Goal: Task Accomplishment & Management: Use online tool/utility

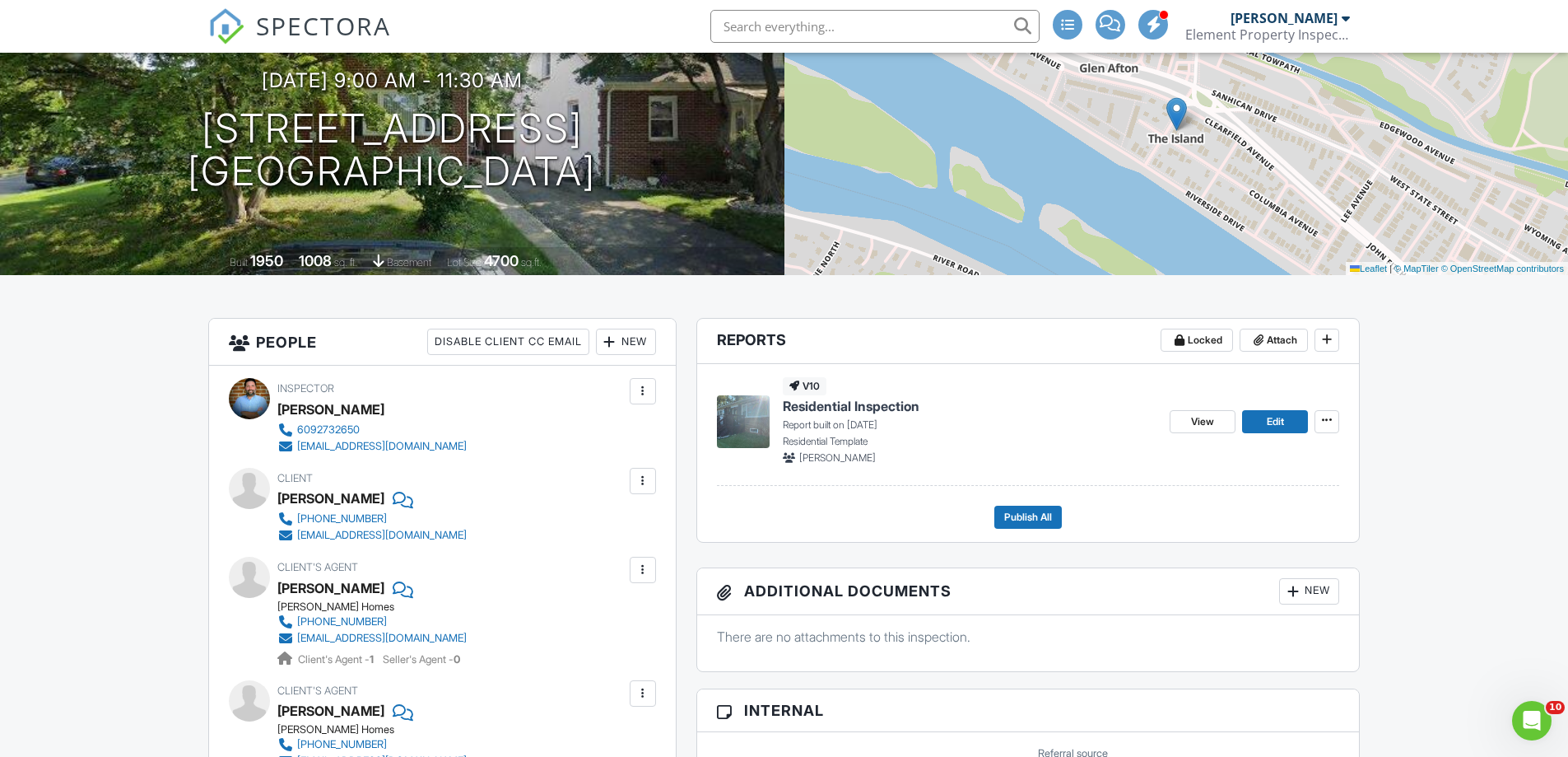
click at [1326, 590] on div "New" at bounding box center [1309, 592] width 60 height 27
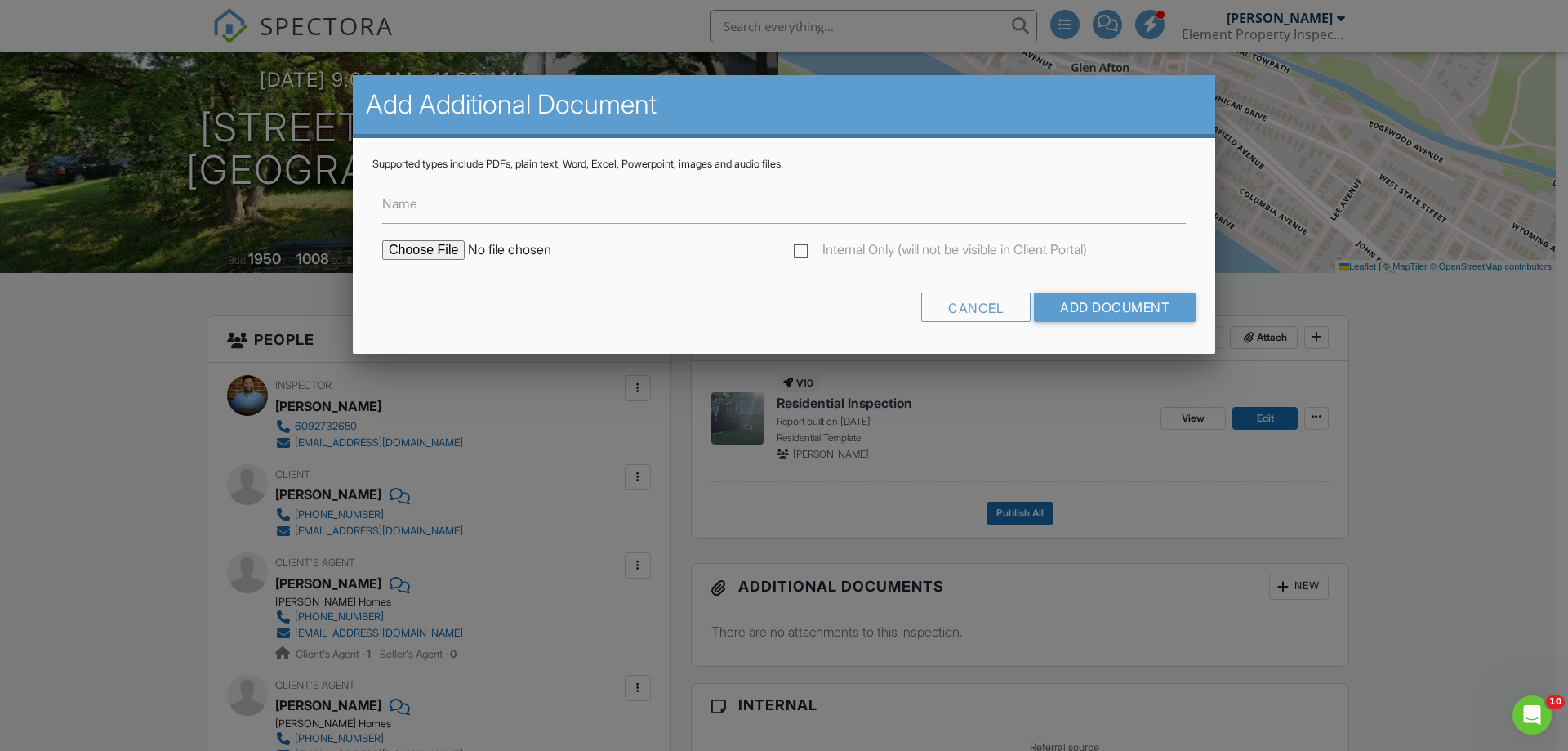
click at [451, 254] on input "file" at bounding box center [520, 250] width 278 height 20
click at [447, 255] on input "file" at bounding box center [520, 250] width 278 height 20
type input "C:\fakepath\internachi-inspection-warranty-premium.pdf"
click at [413, 207] on label "Name" at bounding box center [399, 204] width 35 height 18
click at [0, 0] on input "Name" at bounding box center [0, 0] width 0 height 0
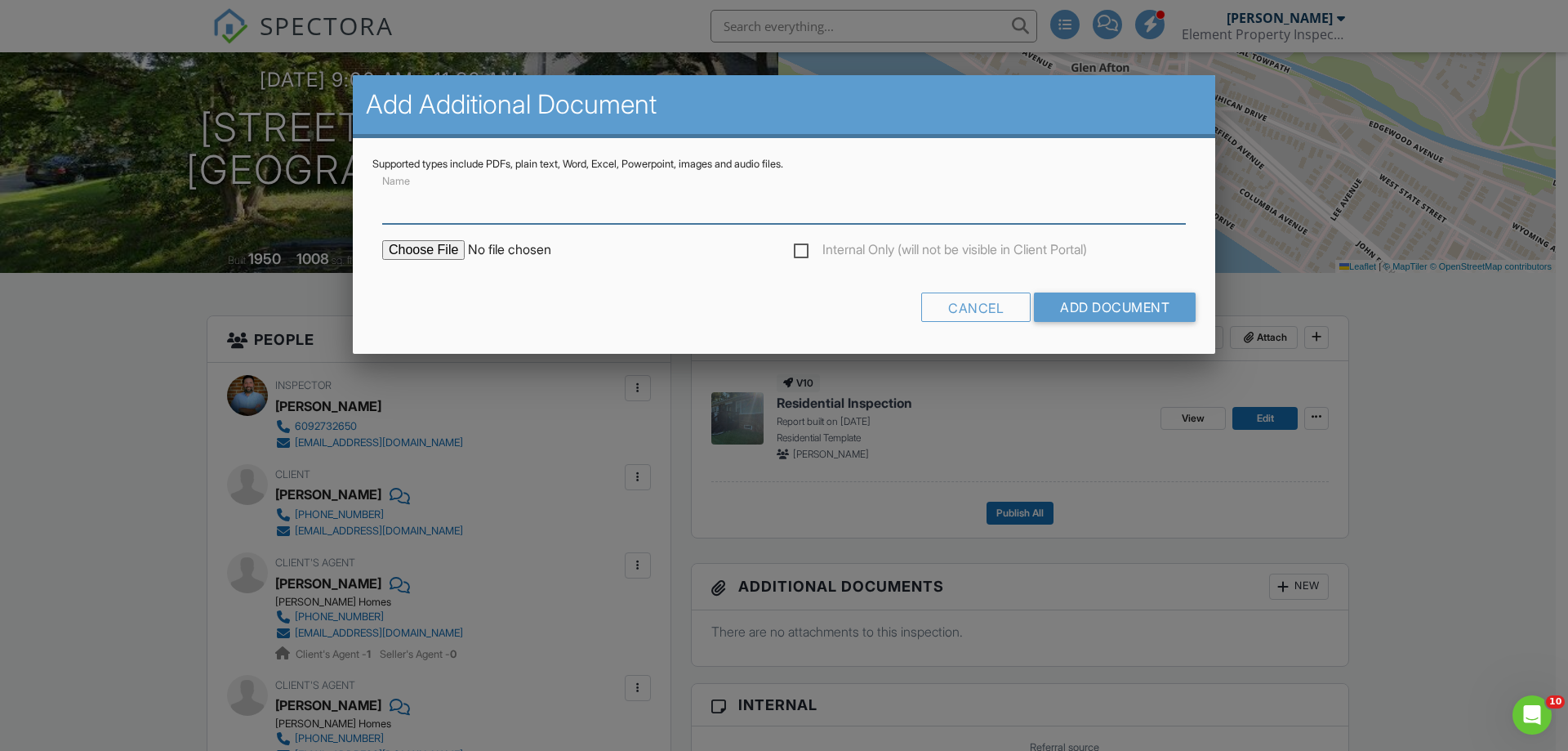
click at [467, 205] on input "Name" at bounding box center [784, 204] width 804 height 40
drag, startPoint x: 506, startPoint y: 206, endPoint x: 438, endPoint y: 208, distance: 68.0
click at [438, 208] on input "Included Worry Free Warranty Info" at bounding box center [784, 204] width 804 height 40
type input "Included Premium Warranty Info"
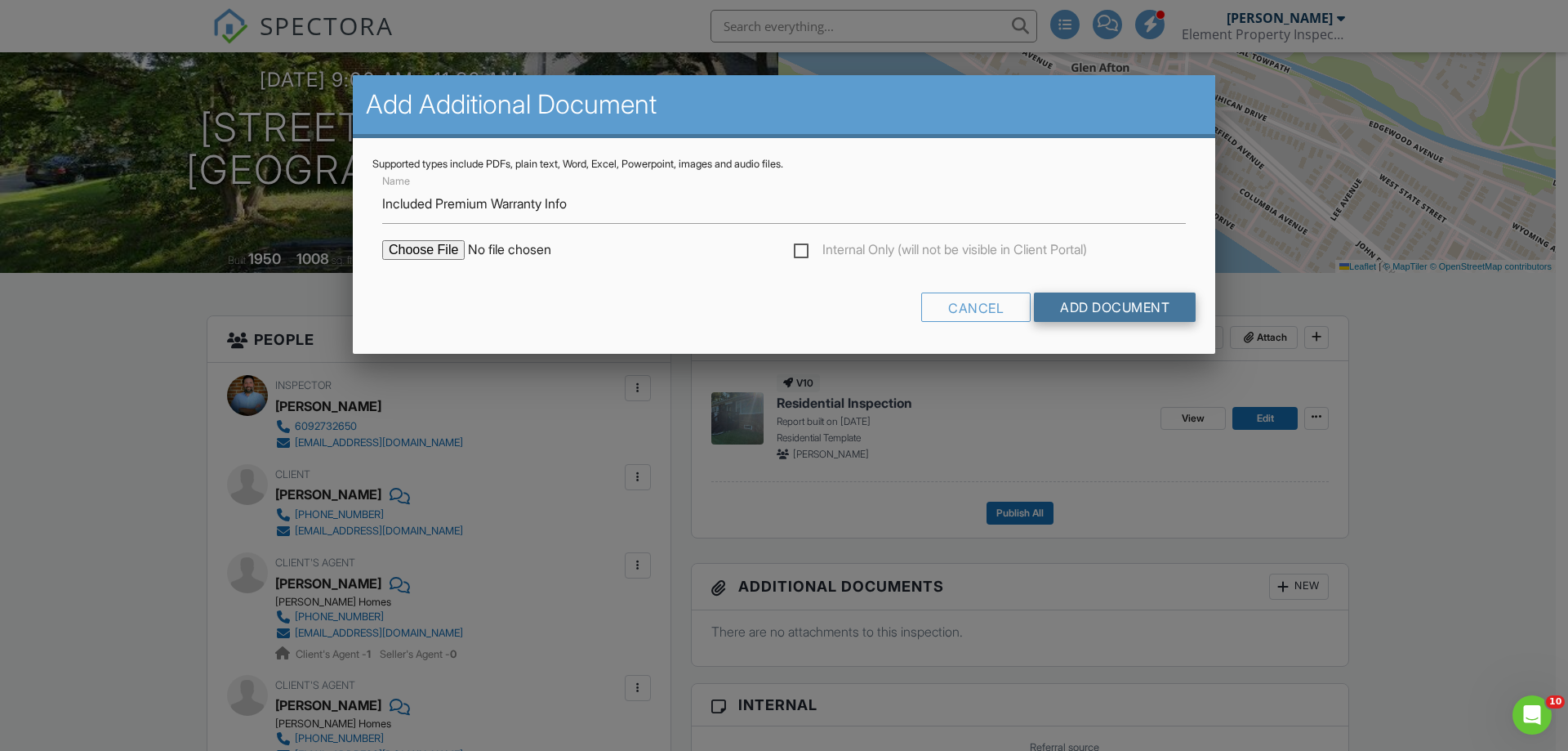
click at [1129, 308] on input "Add Document" at bounding box center [1115, 307] width 162 height 29
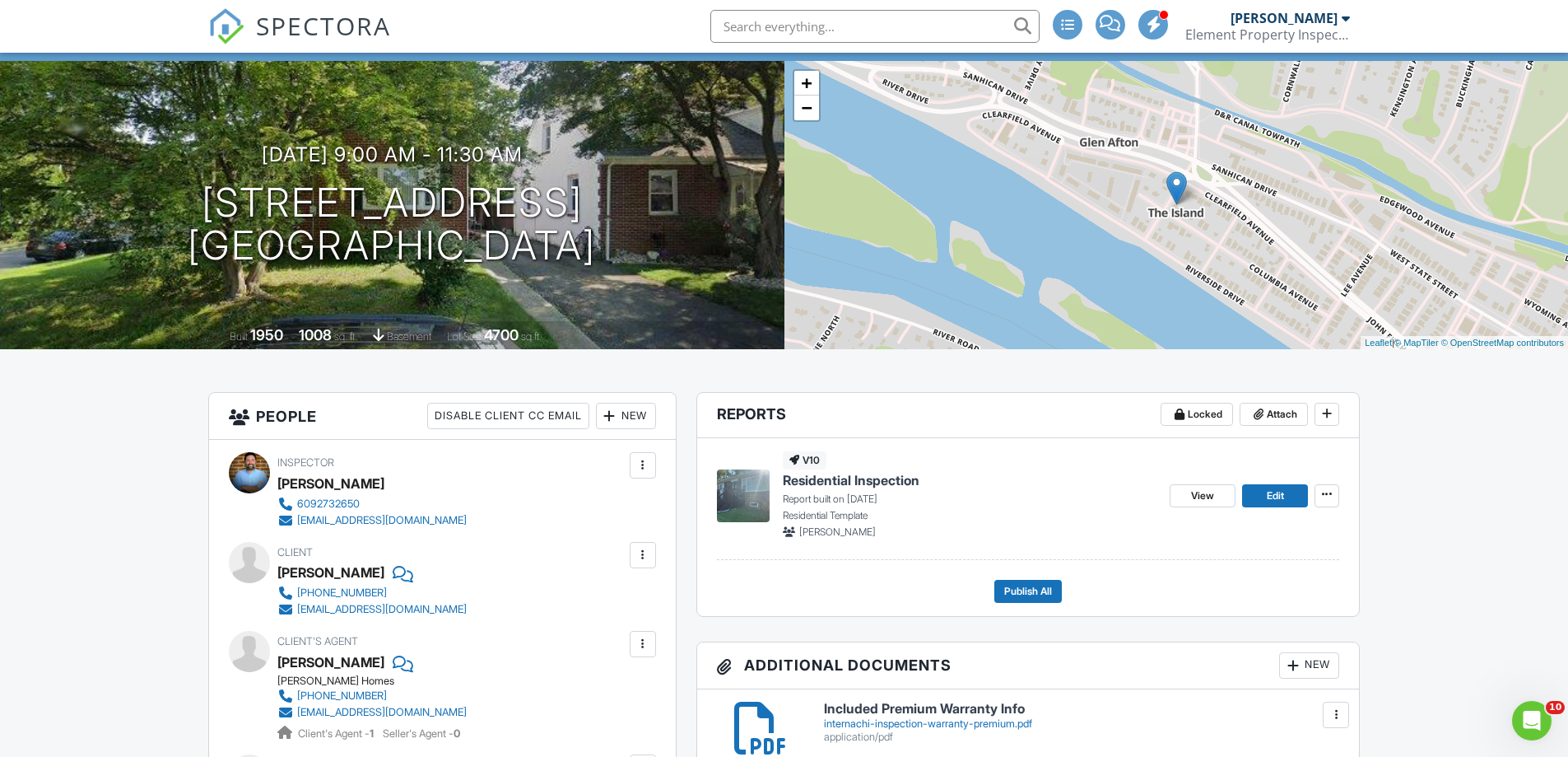
scroll to position [247, 0]
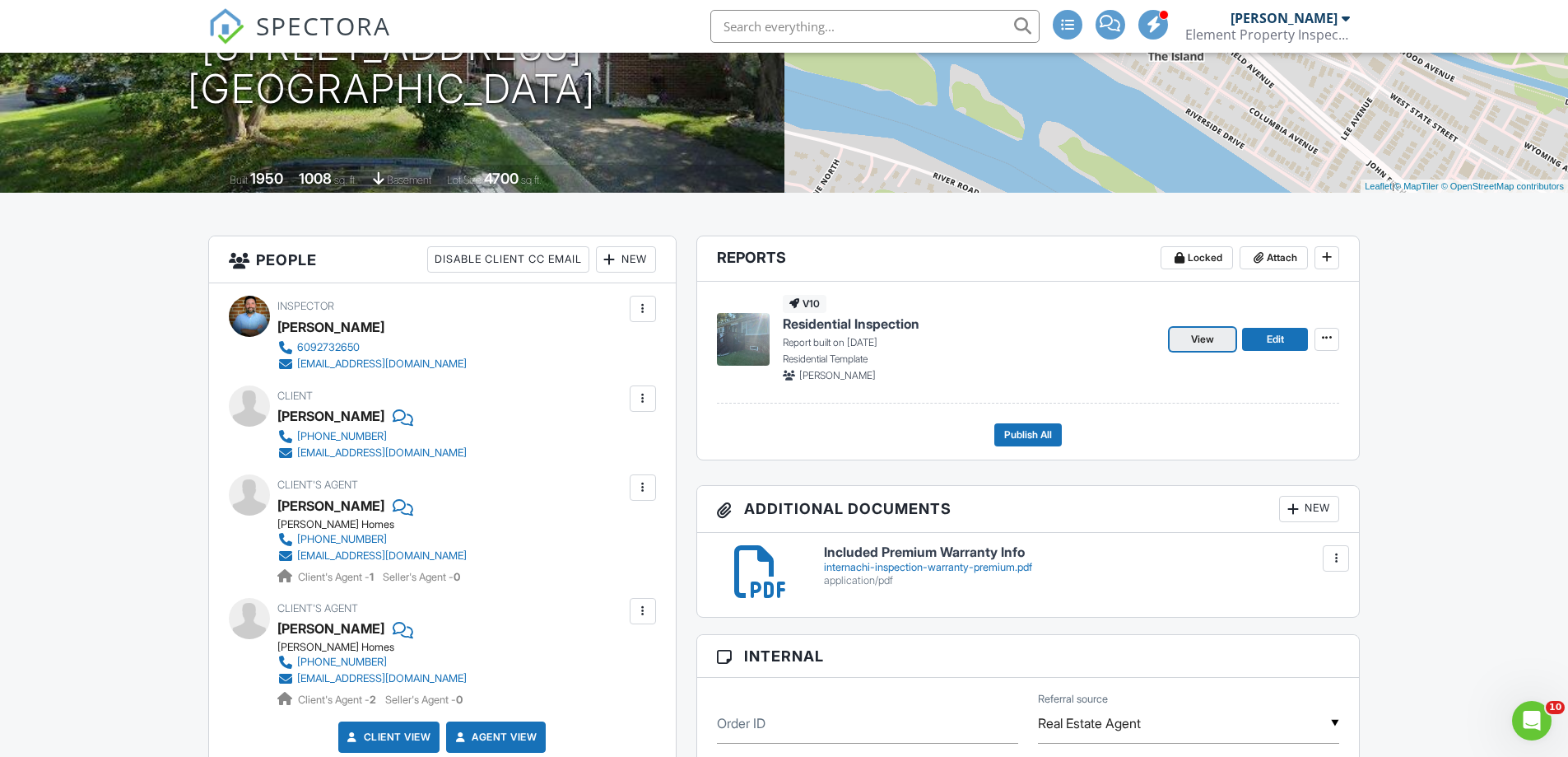
click at [1215, 339] on span "View" at bounding box center [1203, 339] width 23 height 17
